Goal: Navigation & Orientation: Find specific page/section

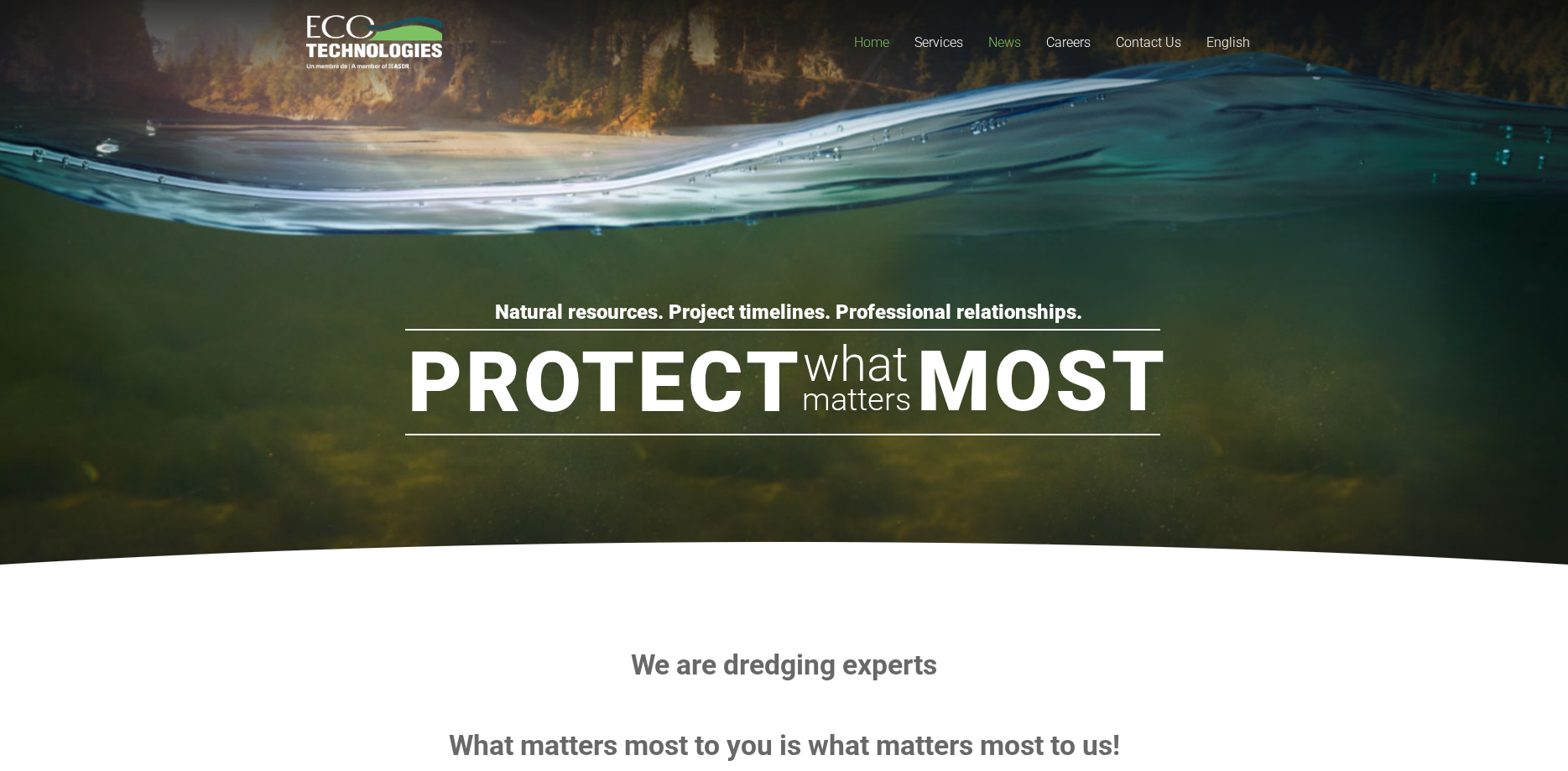
click at [1007, 44] on span "News" at bounding box center [1004, 43] width 33 height 16
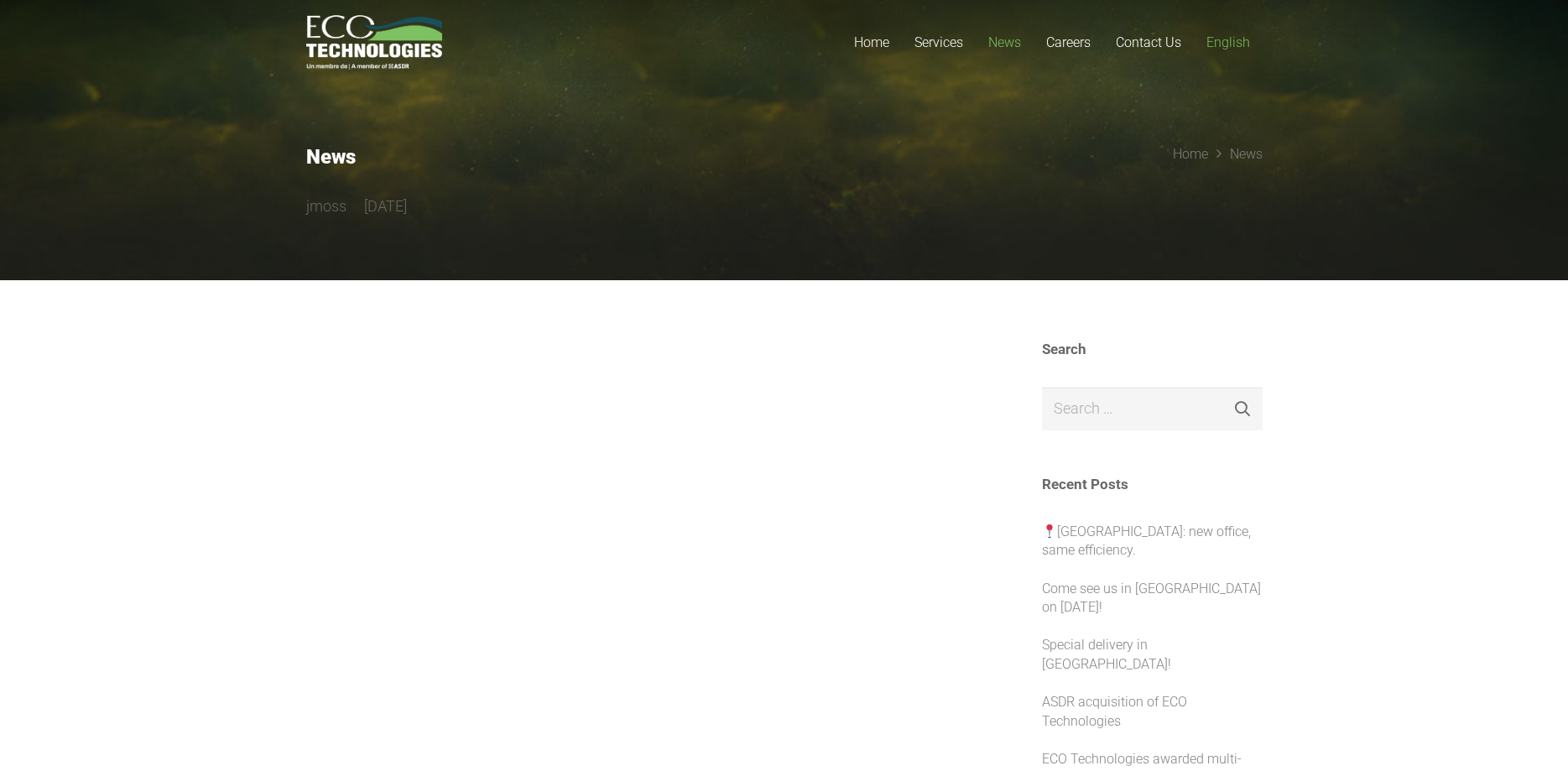
click at [1238, 40] on span "English" at bounding box center [1228, 43] width 44 height 16
click at [1228, 46] on span "English" at bounding box center [1228, 43] width 44 height 16
click at [1241, 51] on link "English" at bounding box center [1228, 42] width 68 height 84
click at [1222, 39] on span "English" at bounding box center [1228, 43] width 44 height 16
click at [1074, 41] on span "Careers" at bounding box center [1068, 43] width 44 height 16
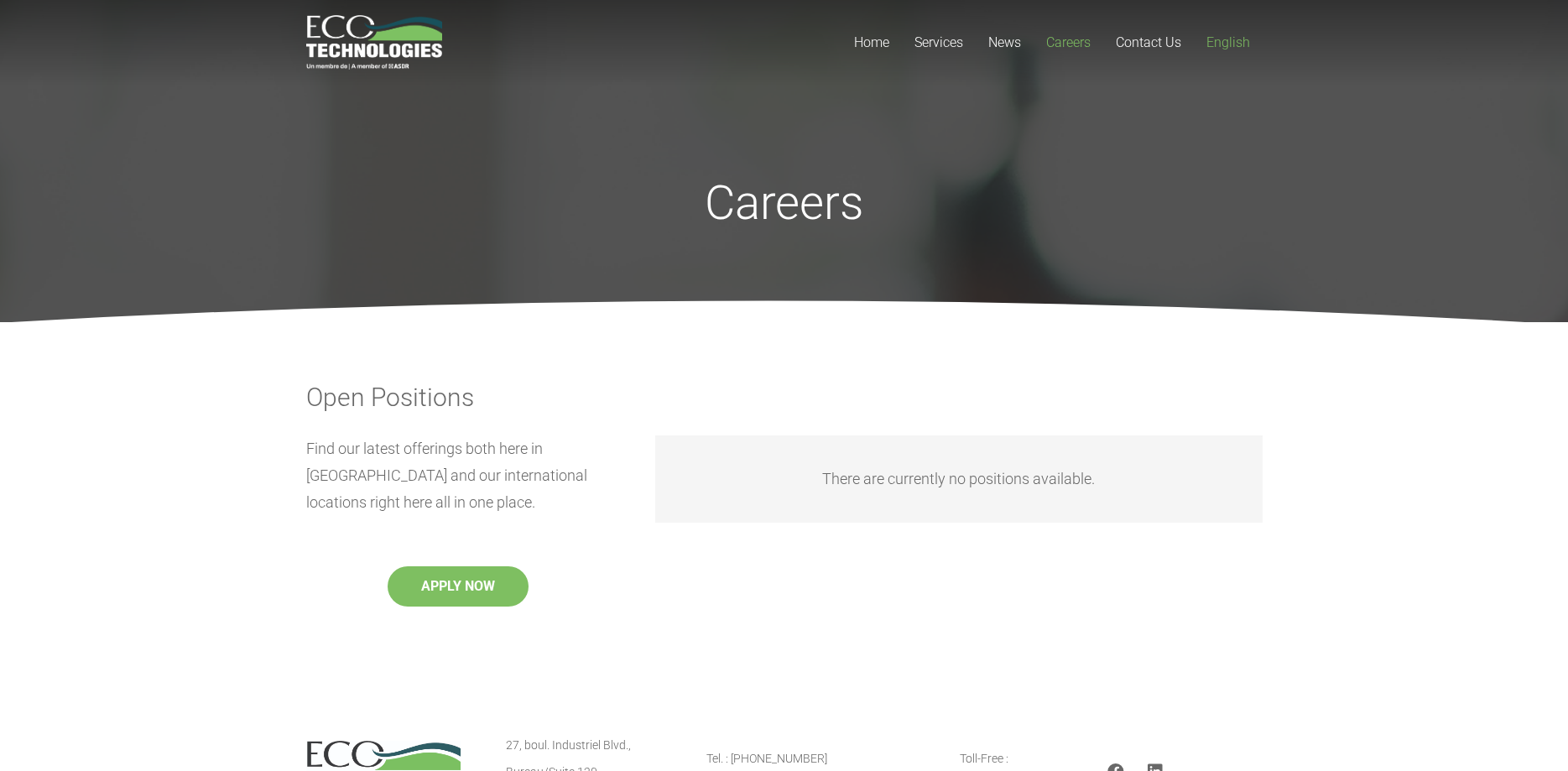
click at [1230, 37] on span "English" at bounding box center [1228, 43] width 44 height 16
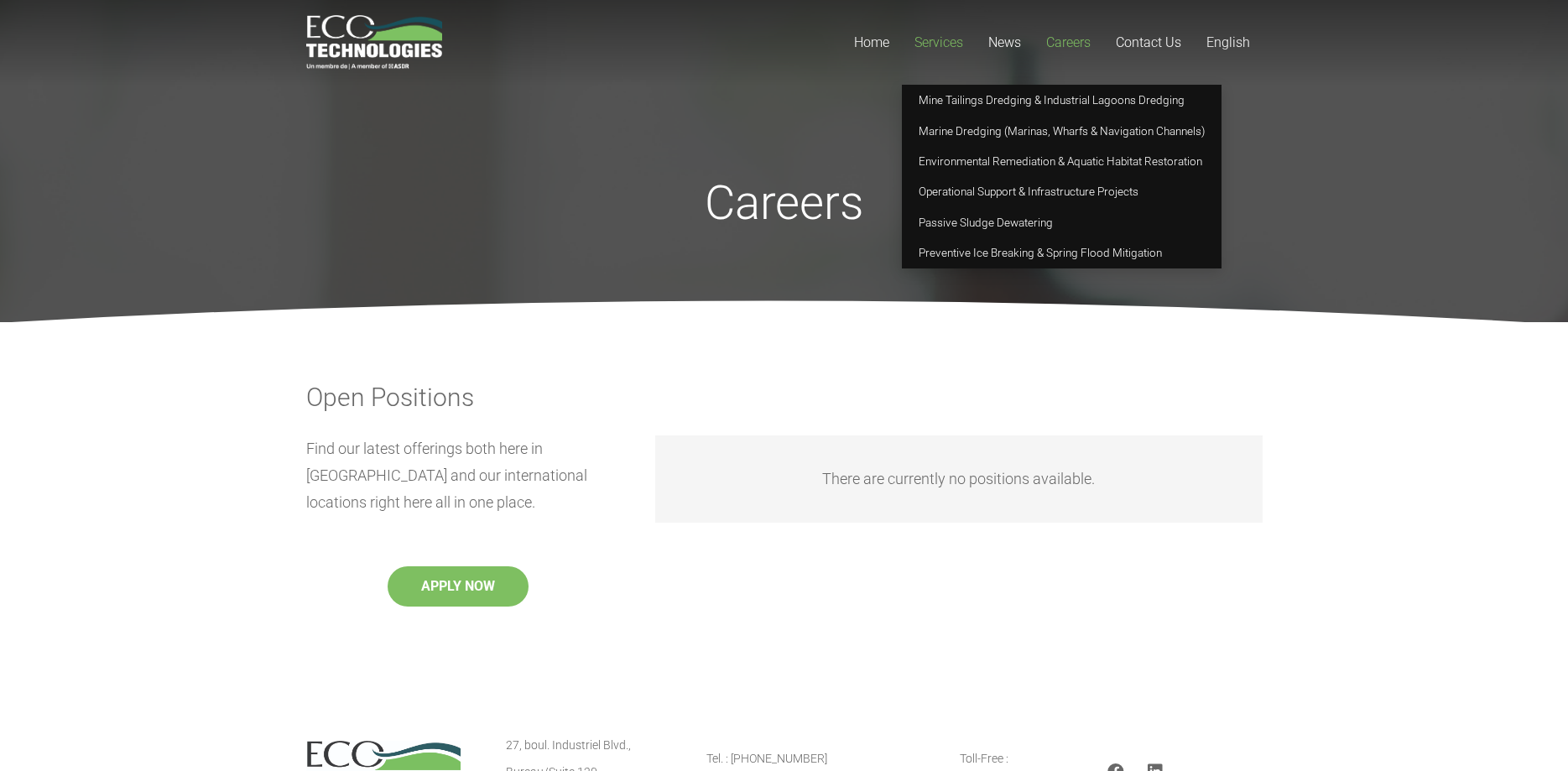
click at [951, 47] on span "Services" at bounding box center [939, 43] width 49 height 16
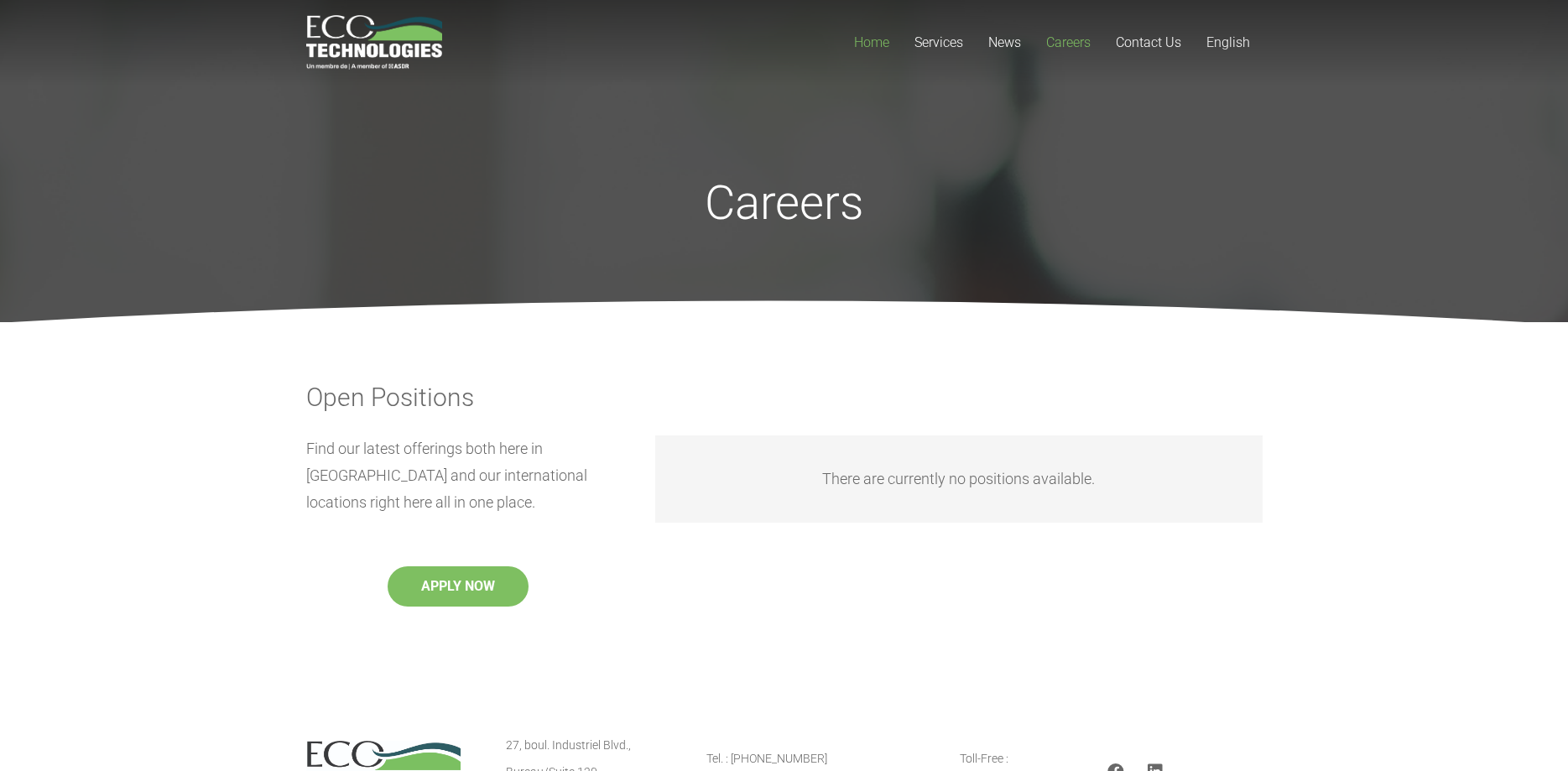
click at [872, 42] on span "Home" at bounding box center [872, 43] width 36 height 16
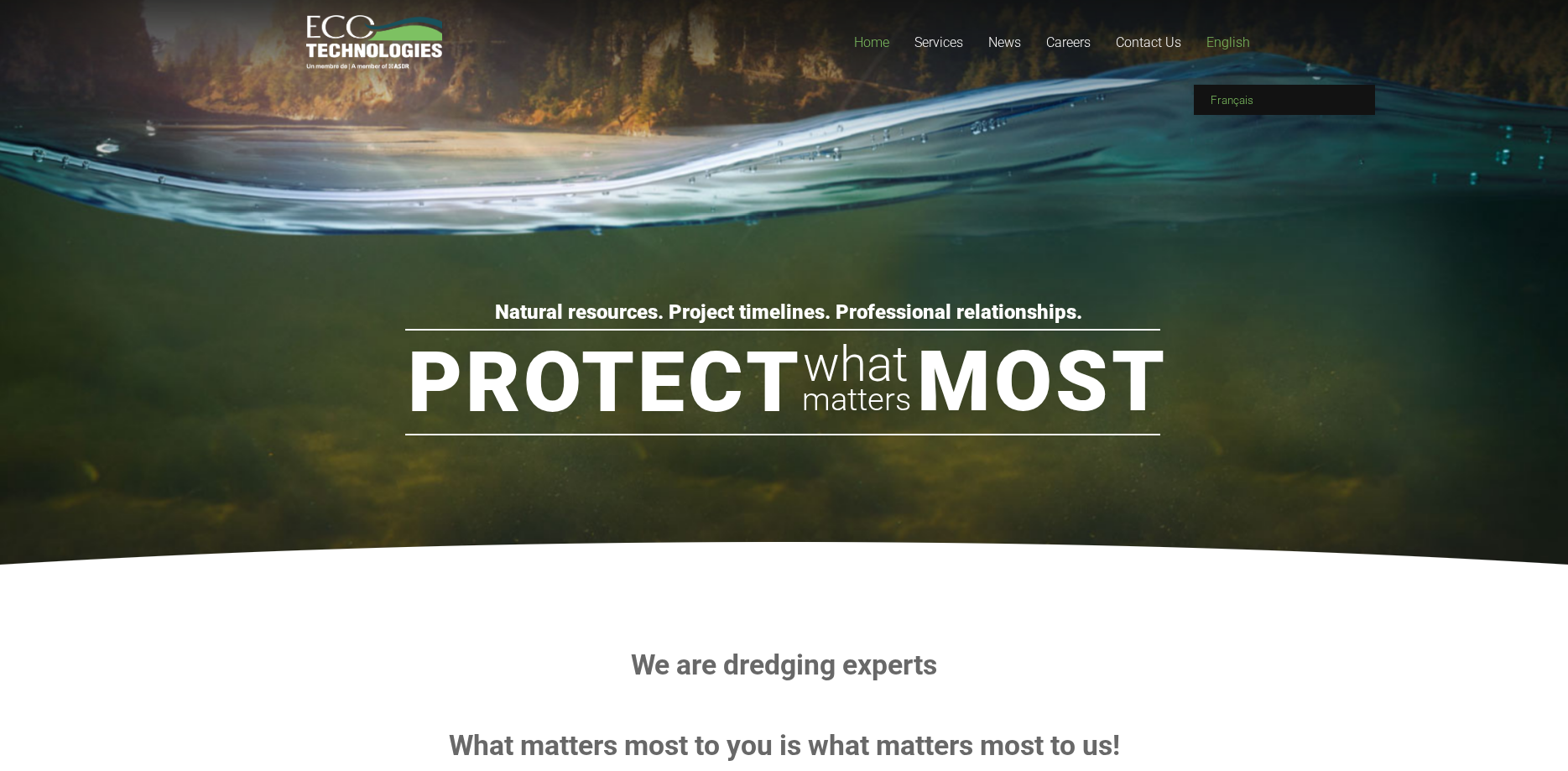
click at [1228, 90] on link "Français" at bounding box center [1284, 100] width 181 height 30
click at [1233, 87] on link "Français" at bounding box center [1284, 100] width 181 height 30
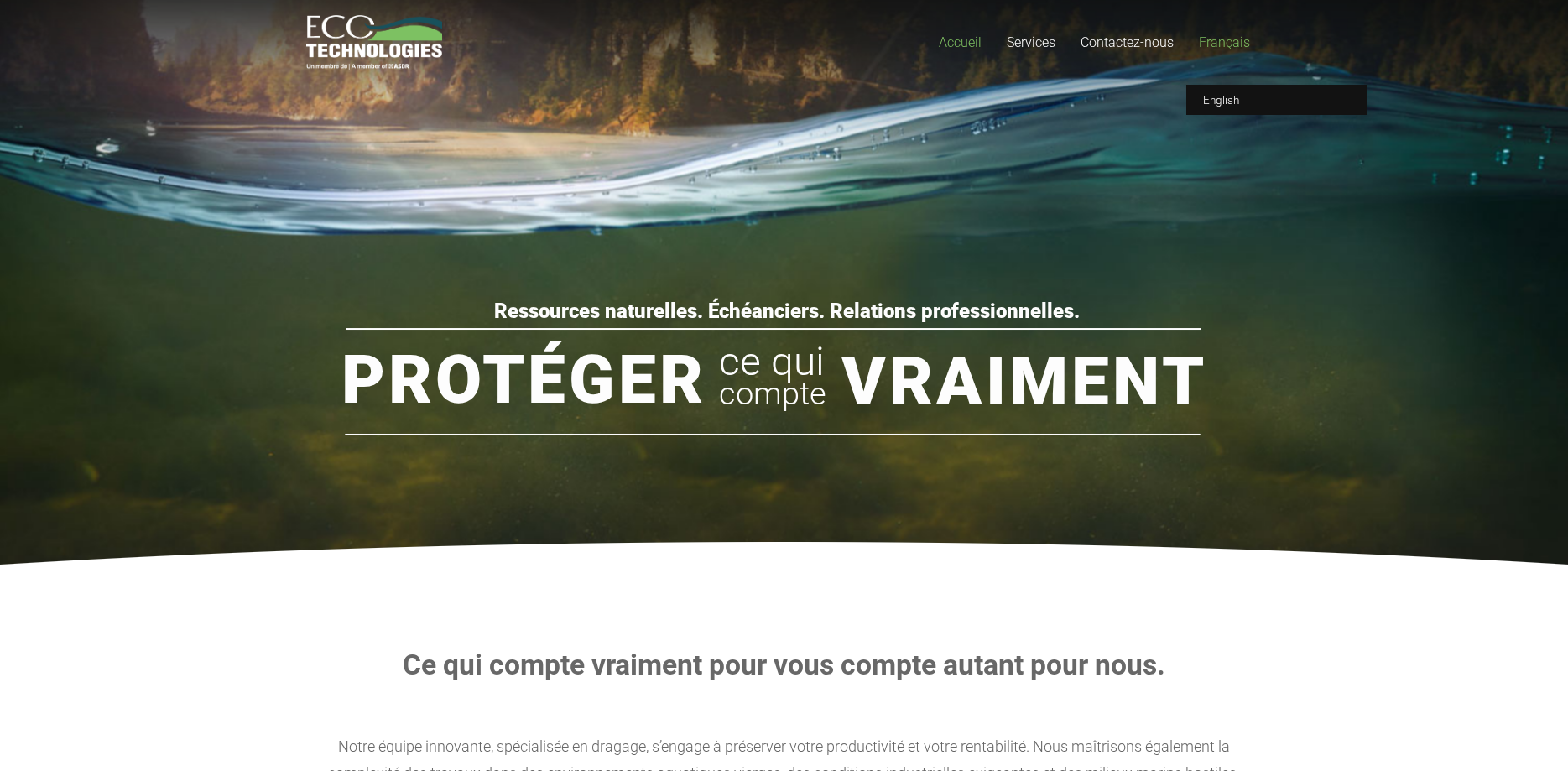
click at [1223, 44] on span "Français" at bounding box center [1224, 43] width 52 height 16
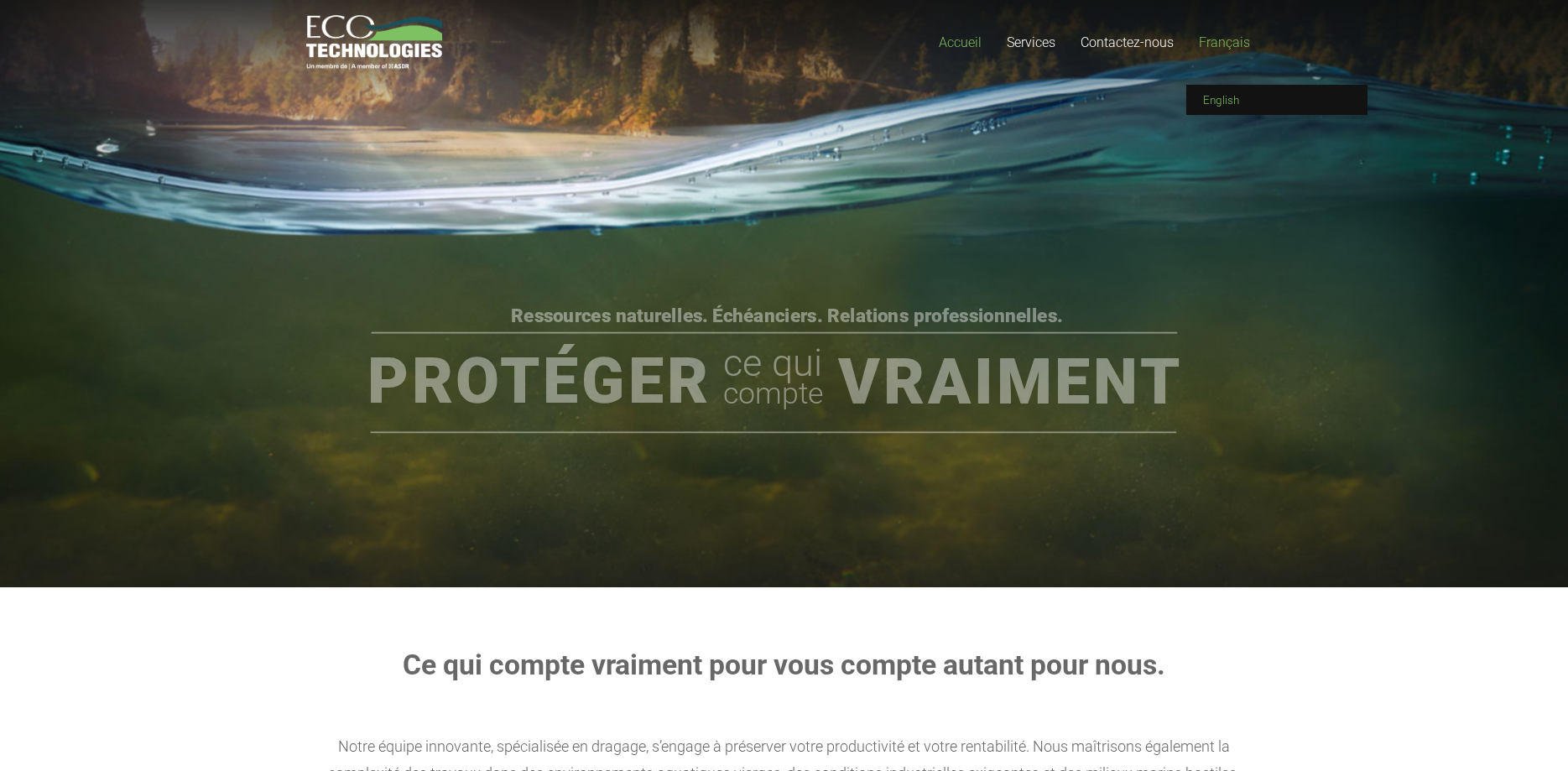
click at [1228, 100] on span "English" at bounding box center [1220, 100] width 36 height 13
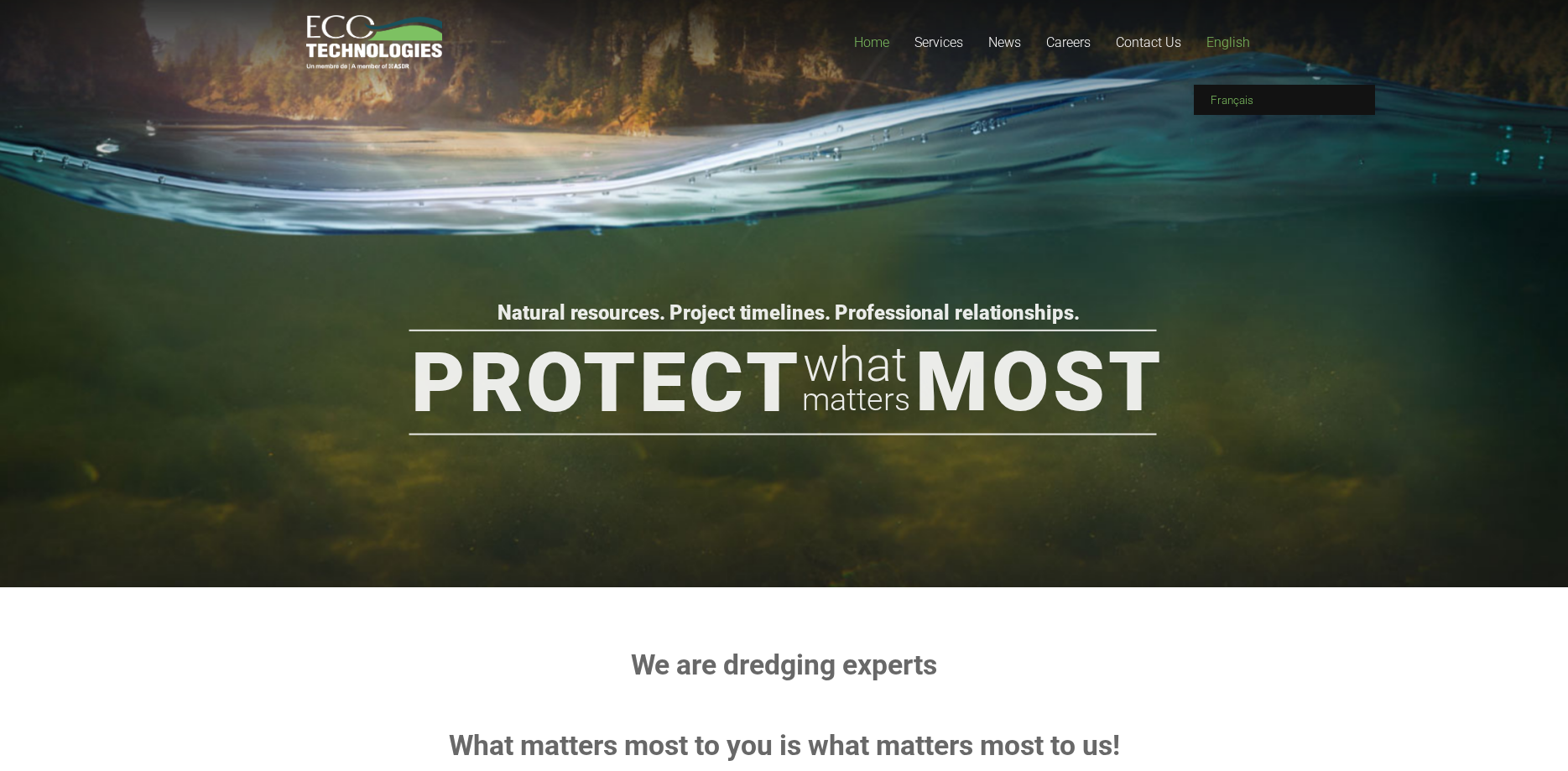
click at [1236, 95] on span "Français" at bounding box center [1232, 100] width 43 height 13
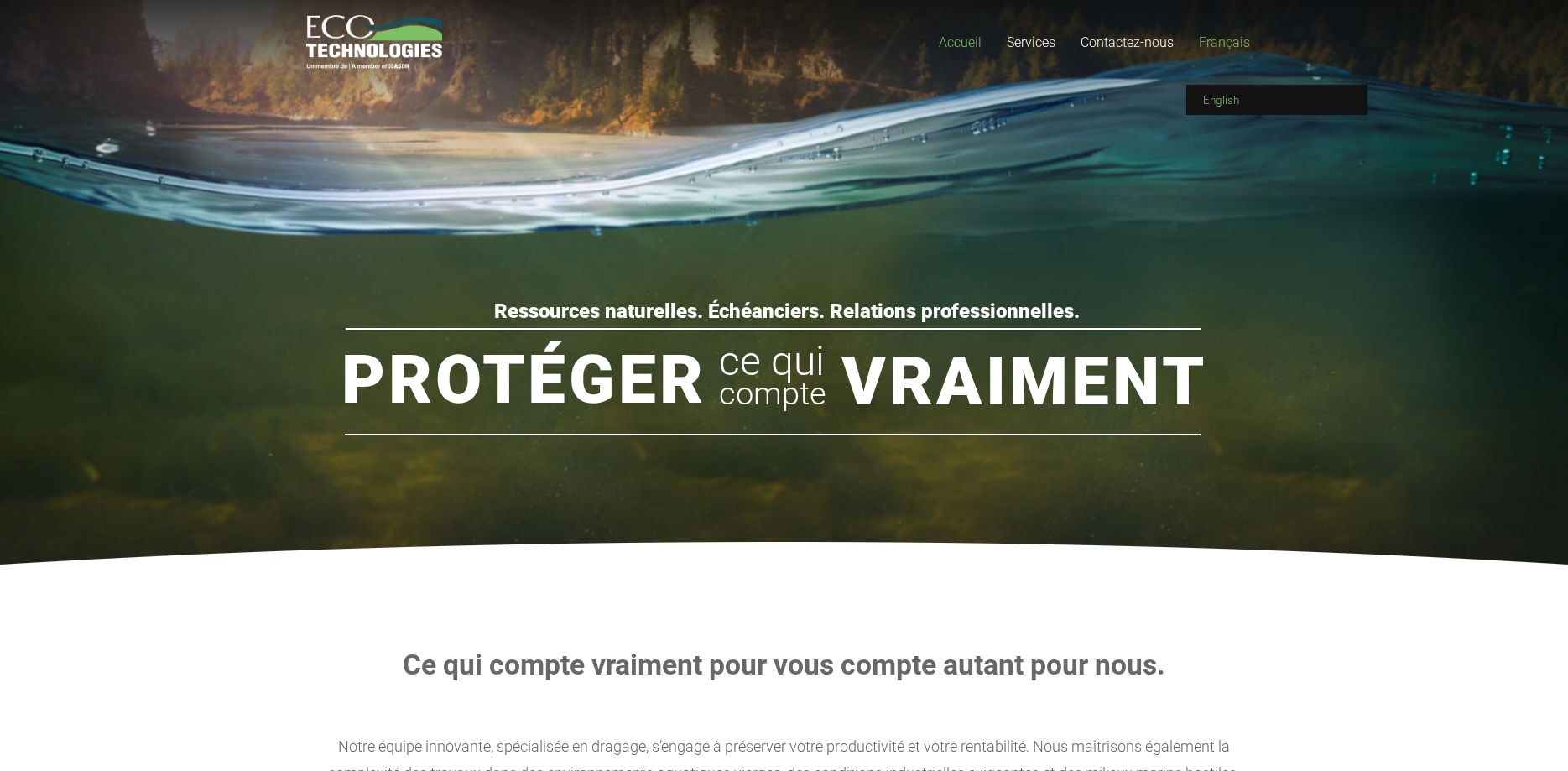
click at [1222, 96] on span "English" at bounding box center [1220, 100] width 36 height 13
